Goal: Task Accomplishment & Management: Complete application form

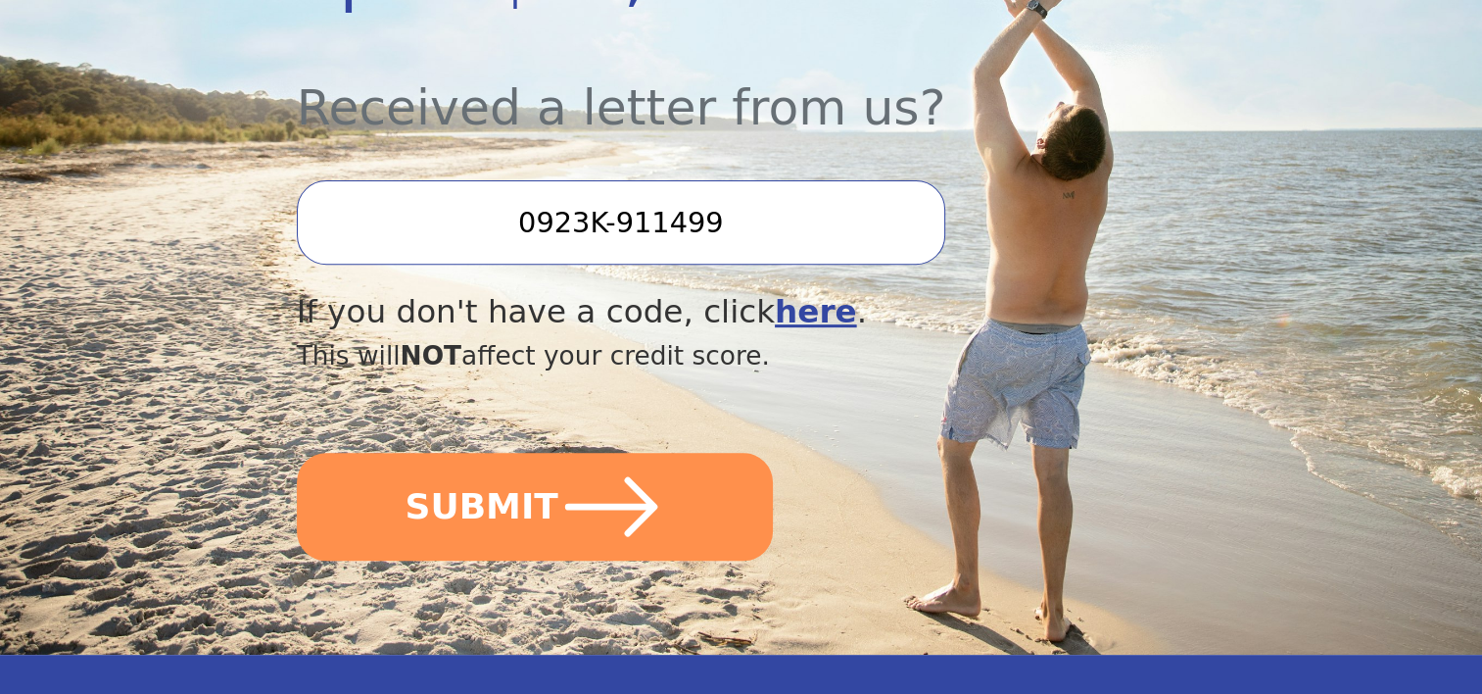
scroll to position [705, 0]
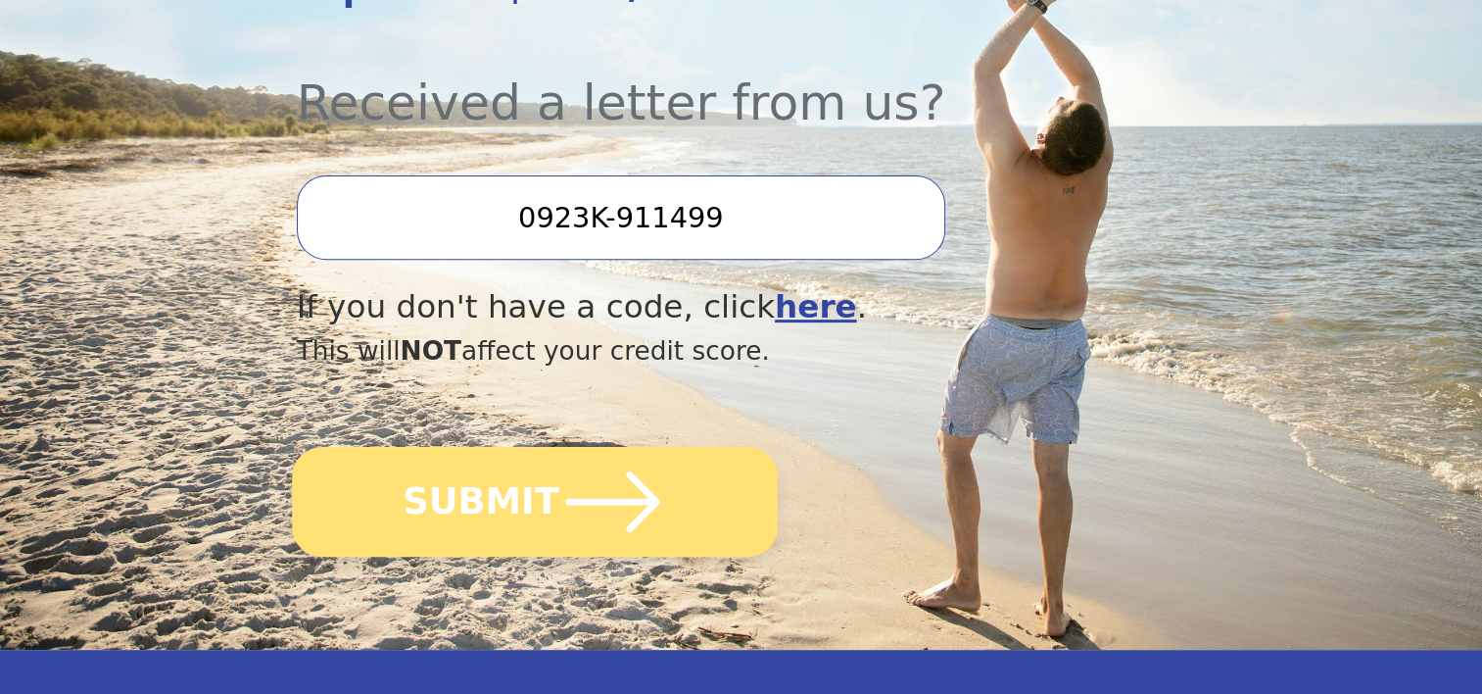
click at [485, 447] on button "SUBMIT" at bounding box center [535, 502] width 486 height 110
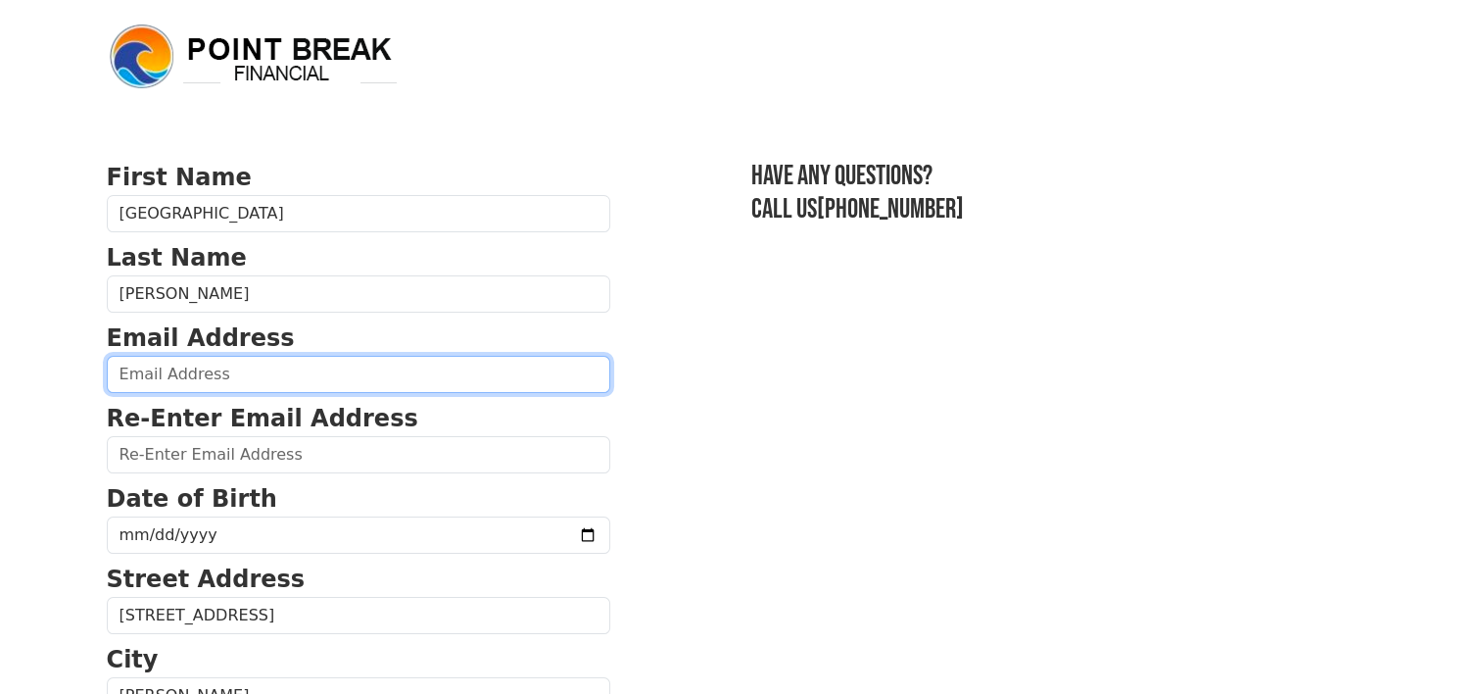
click at [230, 371] on input "email" at bounding box center [359, 374] width 504 height 37
type input "chinita0781@gmail.com"
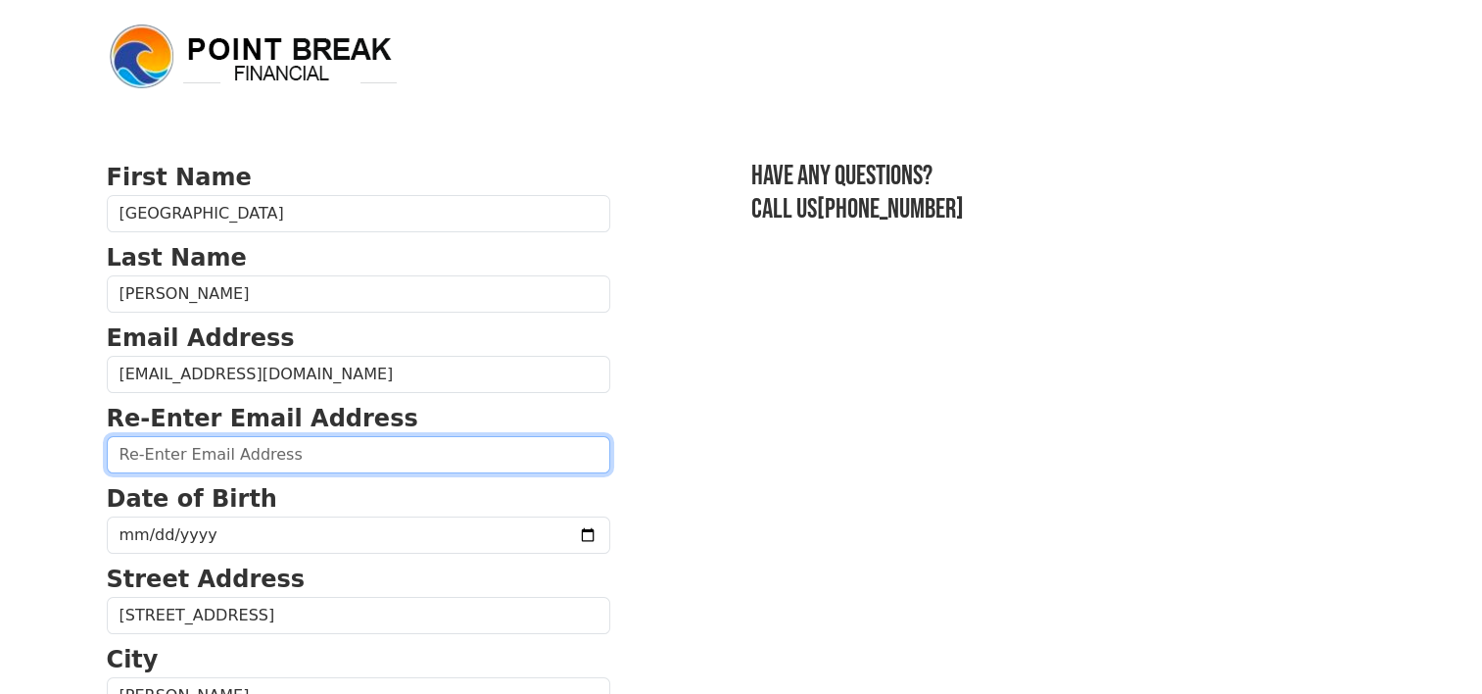
type input "chinita0781@gmail.com"
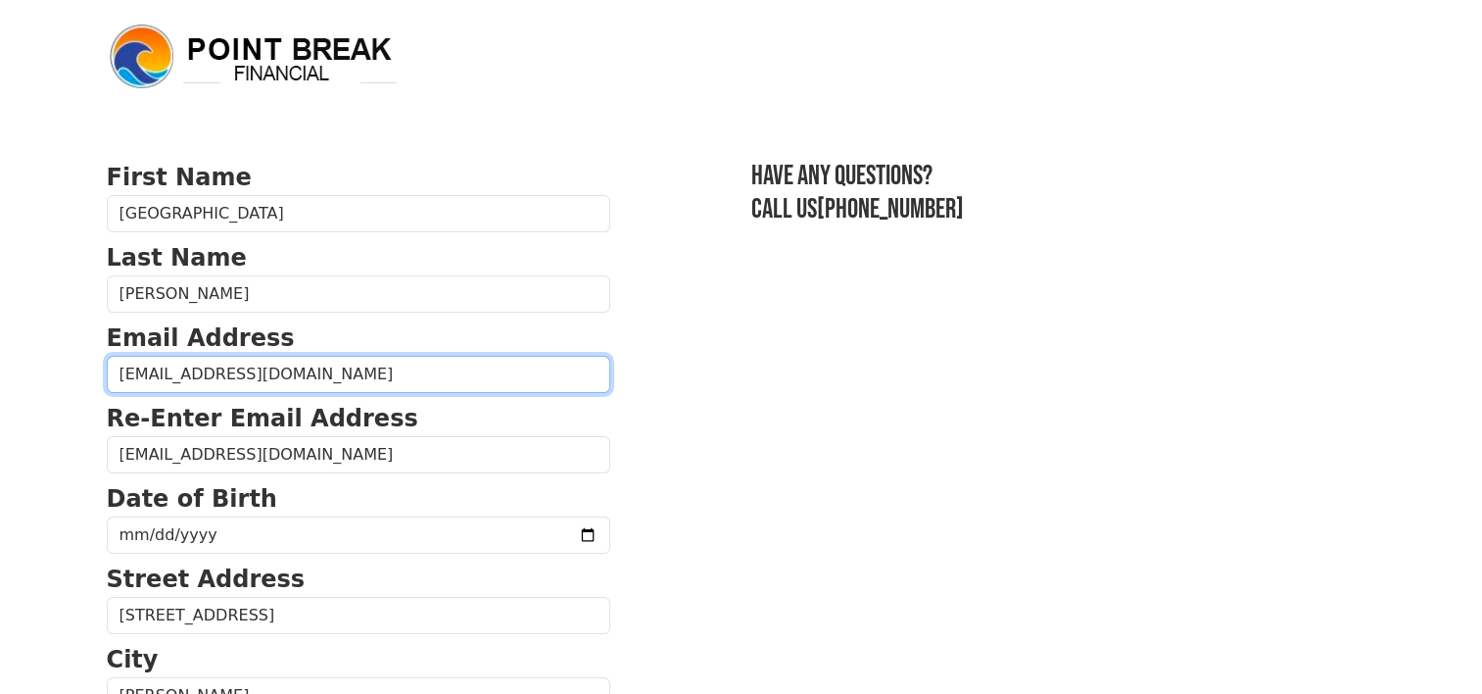
type input "(503) 791-8701"
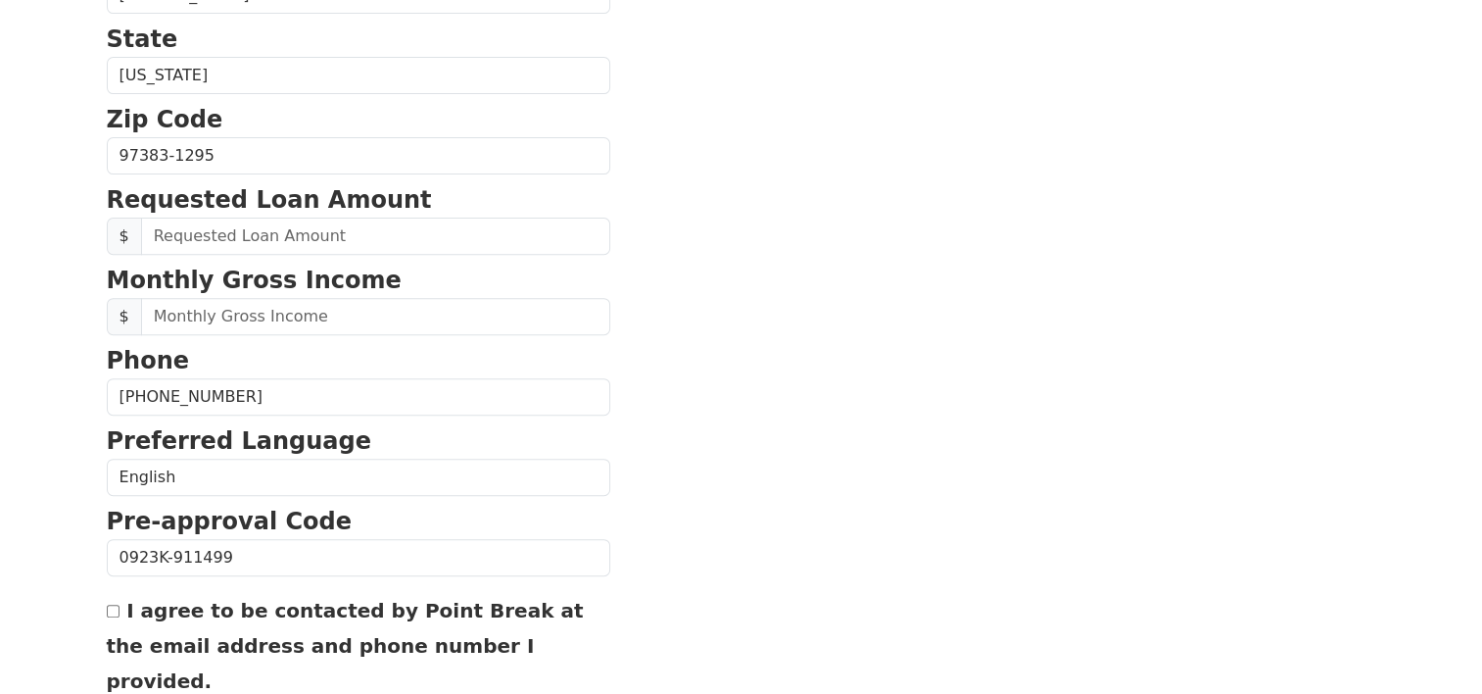
scroll to position [746, 0]
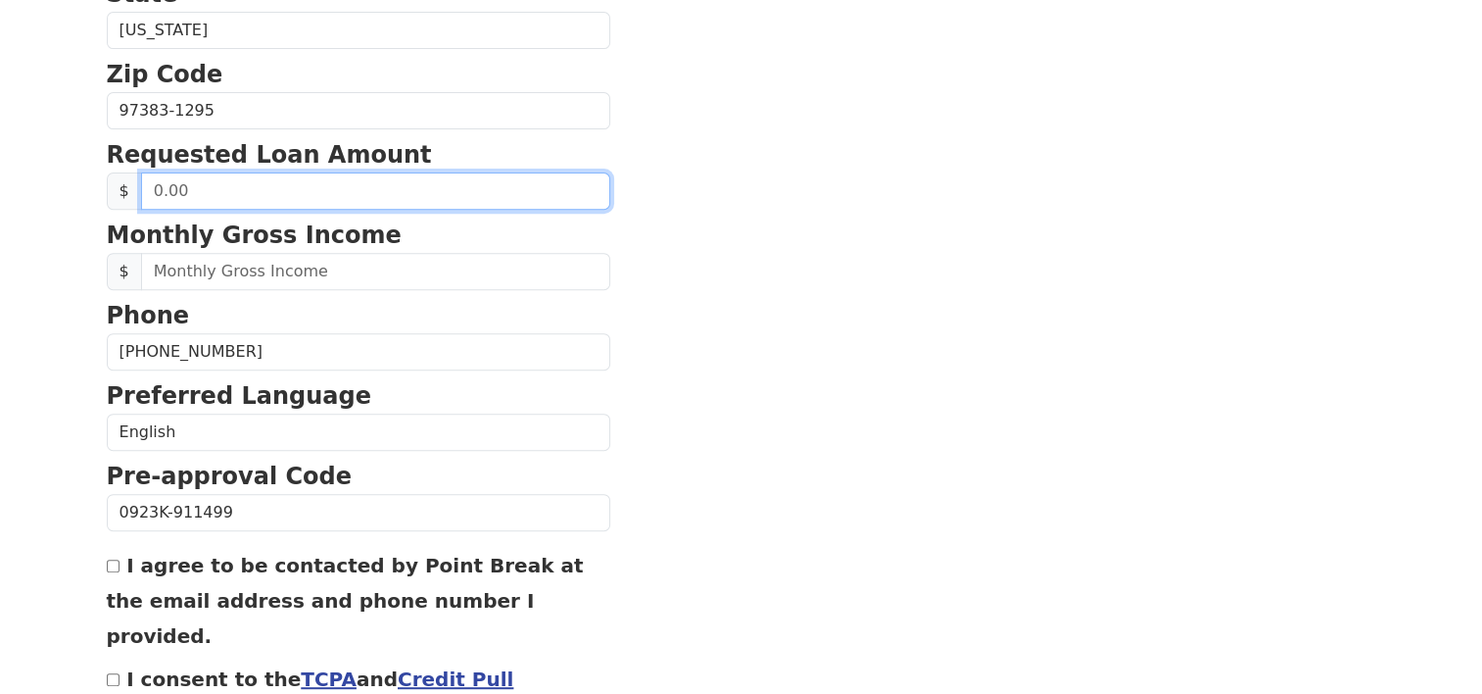
click at [263, 195] on input "text" at bounding box center [375, 190] width 469 height 37
type input "50,000.00"
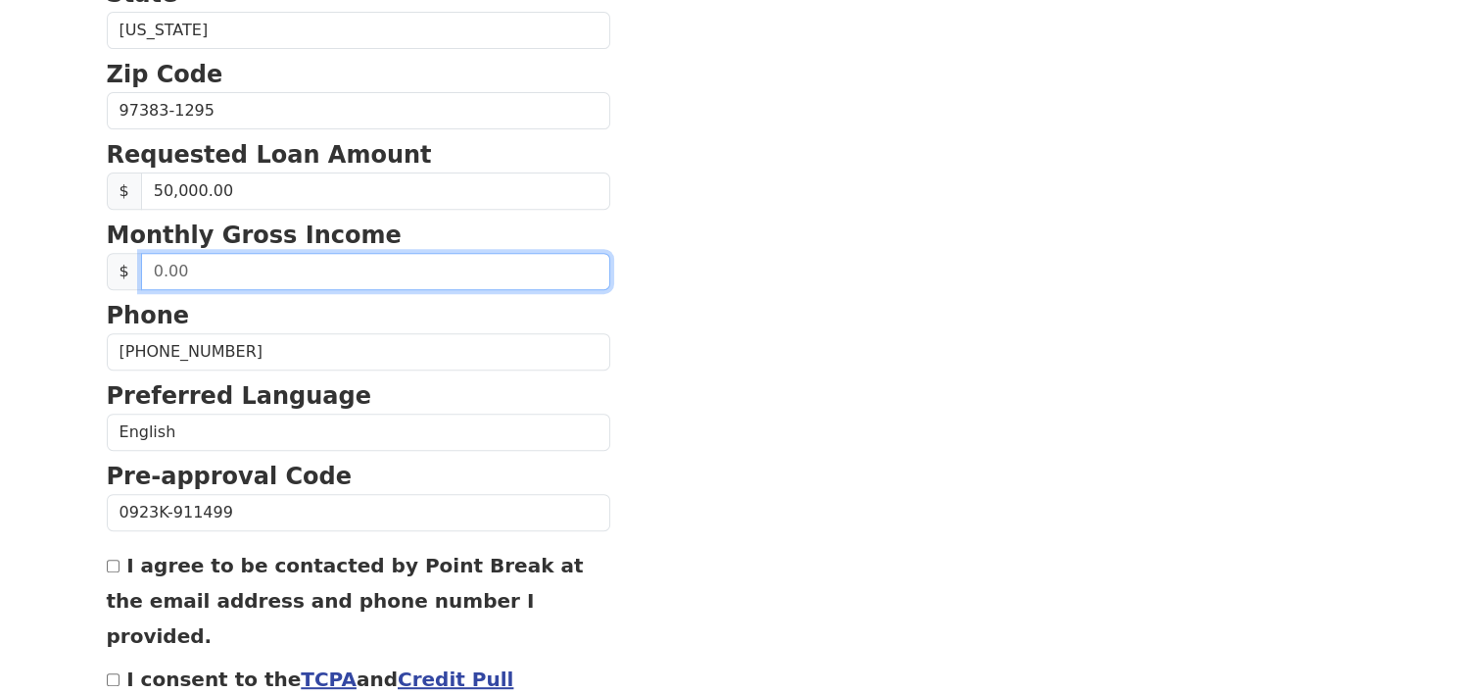
click at [163, 267] on input "text" at bounding box center [375, 271] width 469 height 37
type input "6,400.00"
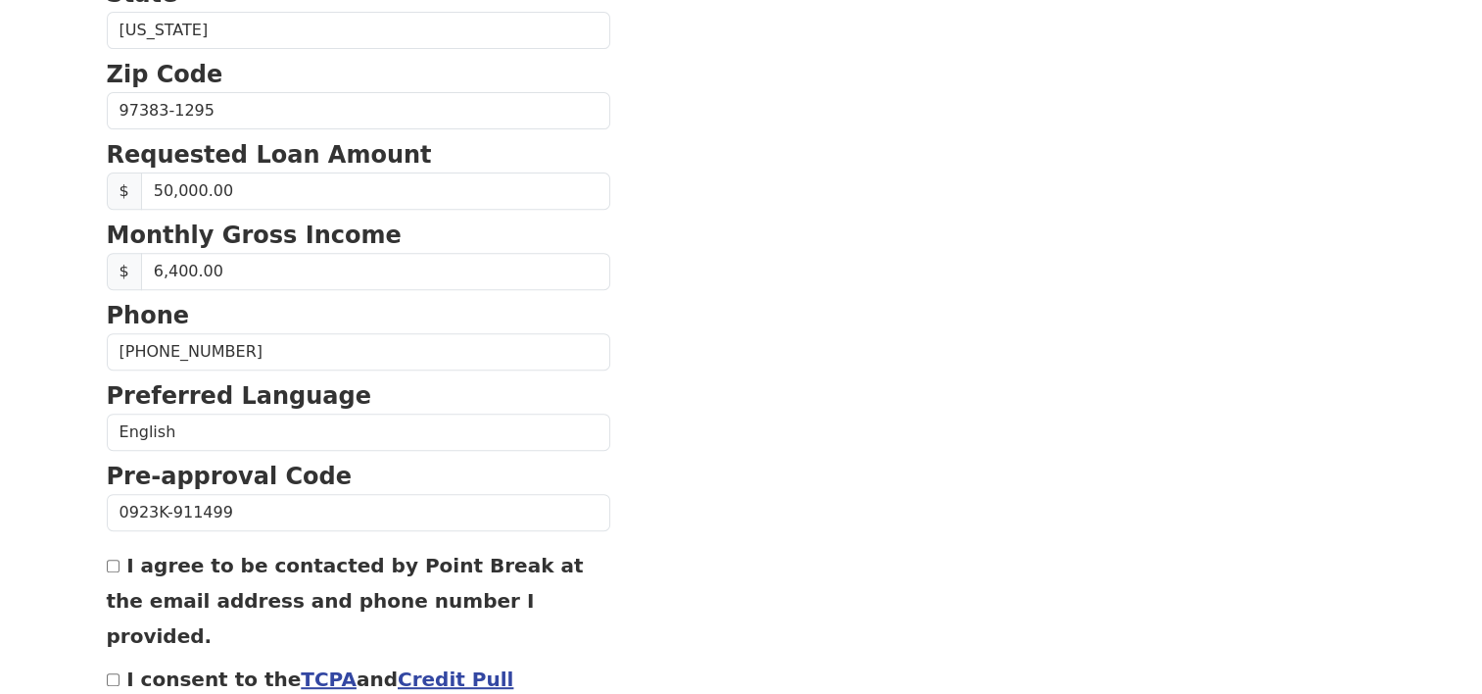
click at [116, 559] on input "I agree to be contacted by Point Break at the email address and phone number I …" at bounding box center [113, 565] width 13 height 13
checkbox input "true"
click at [116, 673] on input "I consent to the TCPA and Credit Pull Consent" at bounding box center [113, 679] width 13 height 13
checkbox input "true"
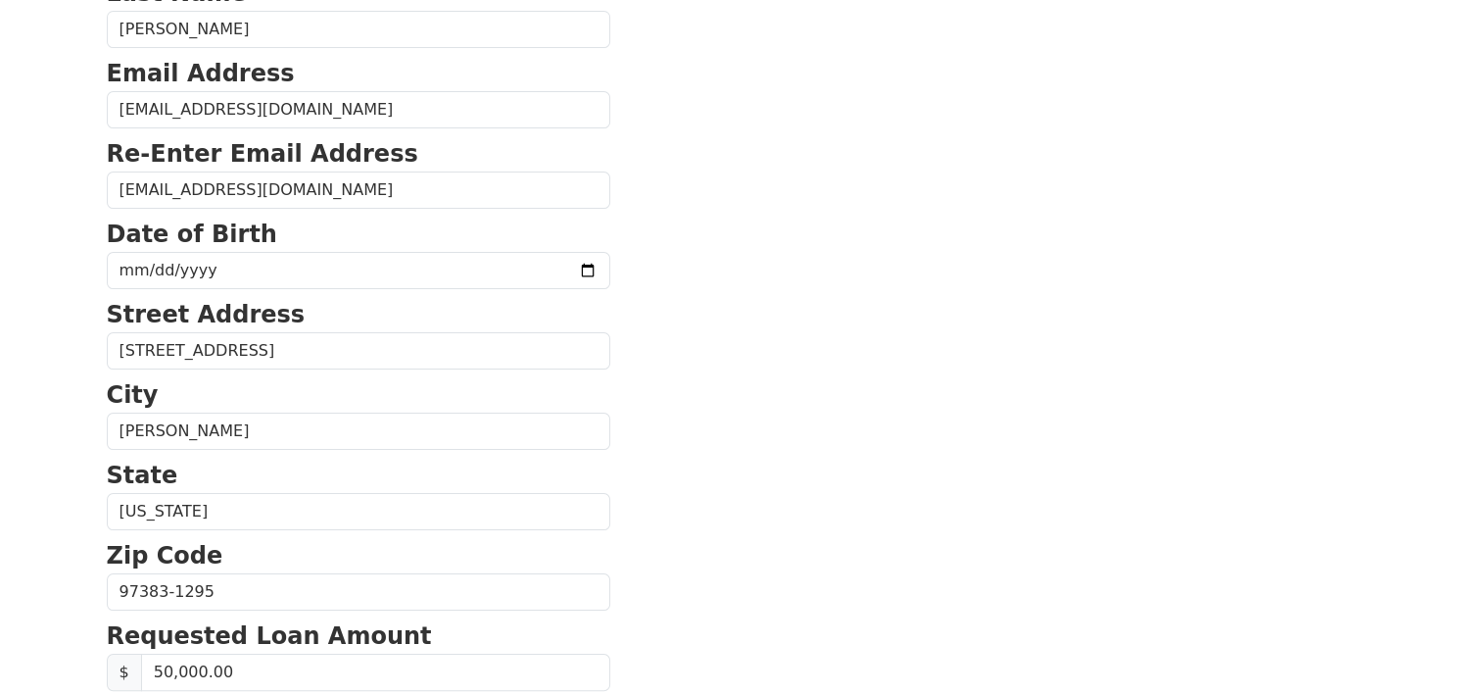
scroll to position [259, 0]
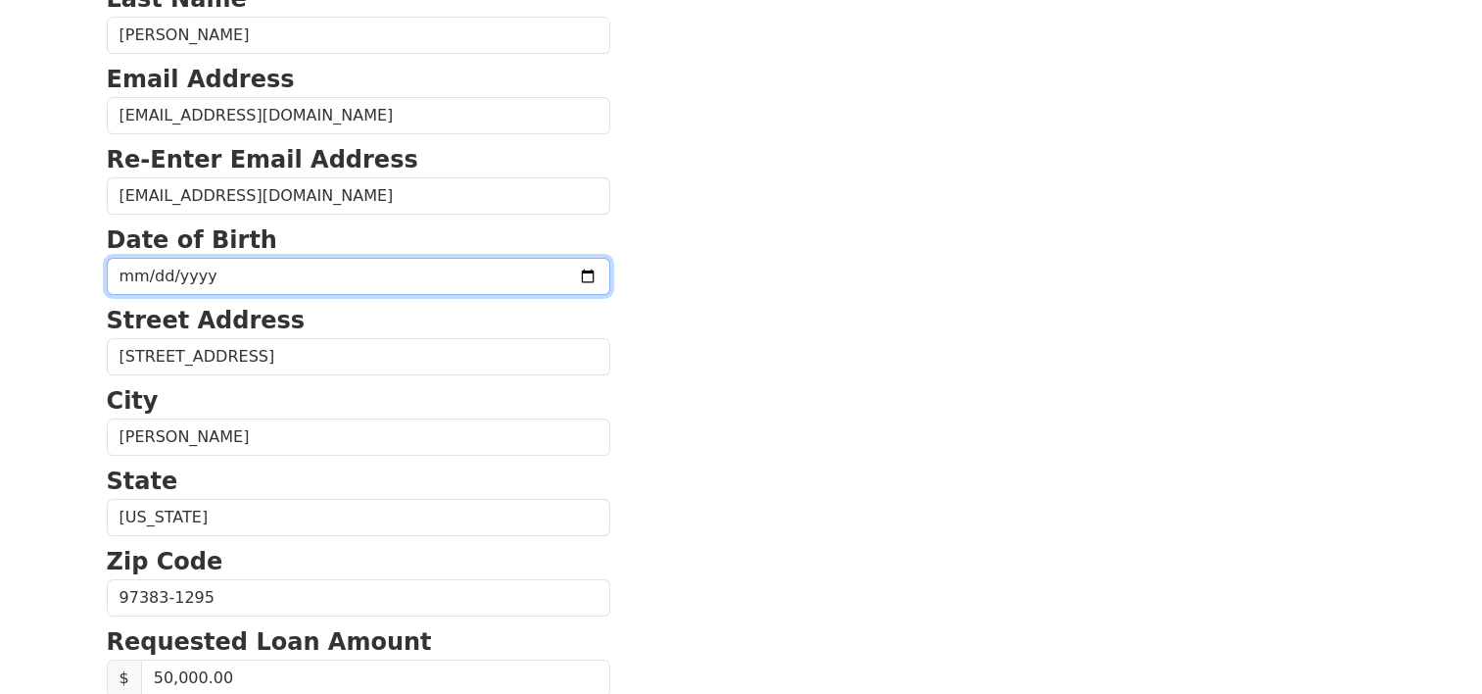
click at [131, 271] on input "date" at bounding box center [359, 276] width 504 height 37
type input "1984-09-04"
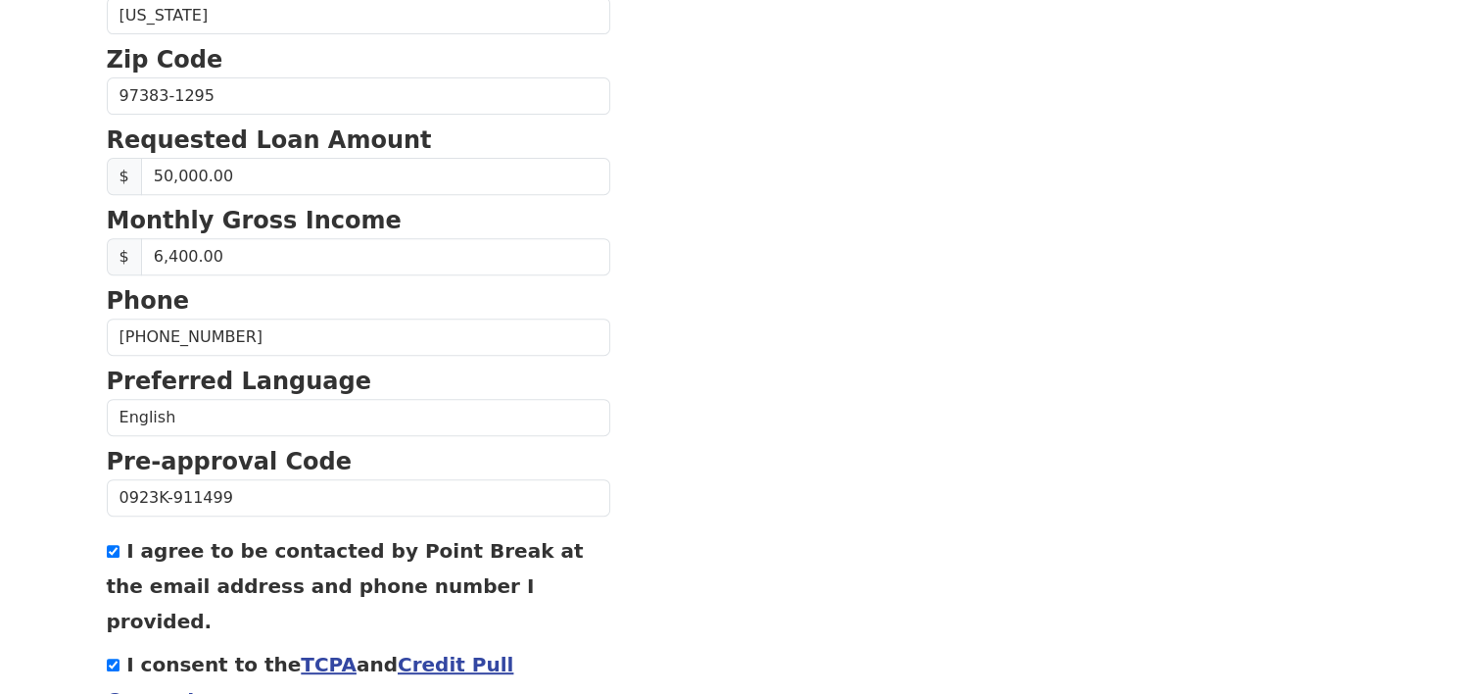
scroll to position [798, 0]
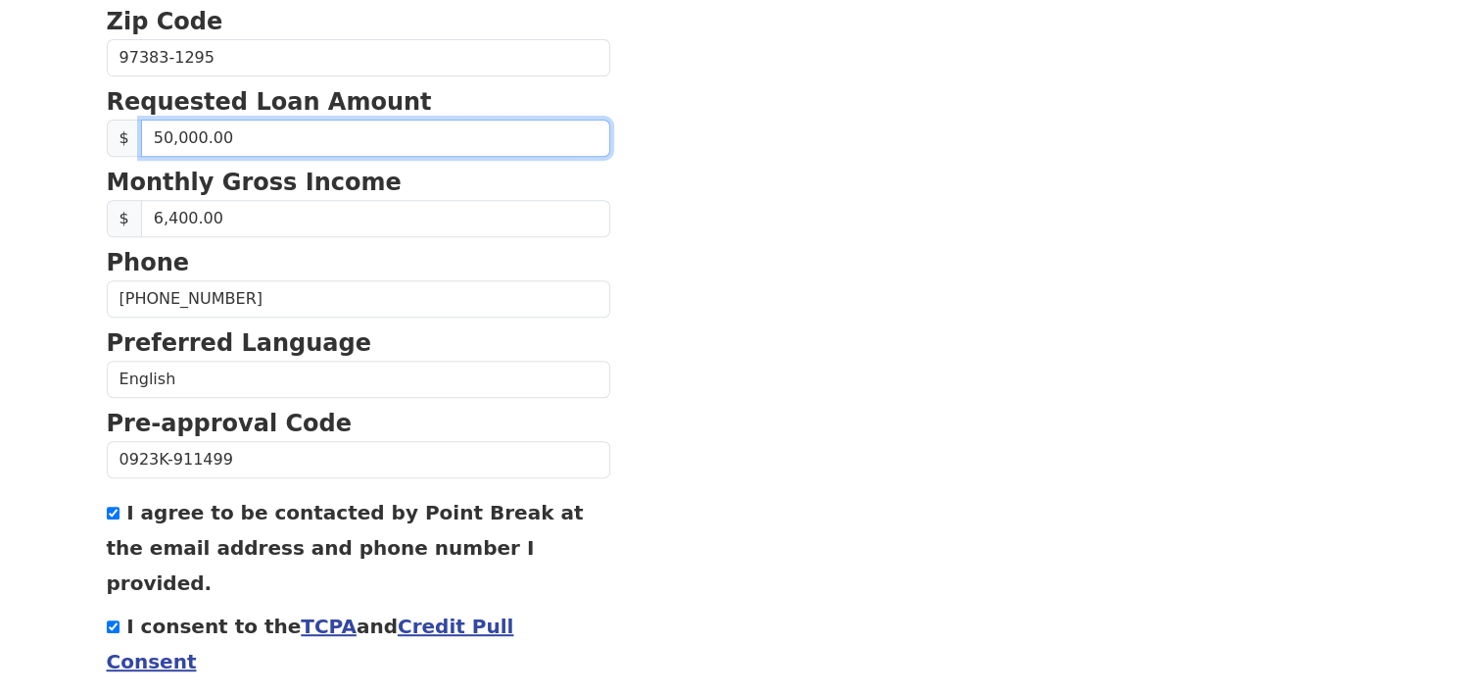
drag, startPoint x: 243, startPoint y: 134, endPoint x: 51, endPoint y: 144, distance: 192.3
type input "30,000.00"
